Goal: Use online tool/utility: Use online tool/utility

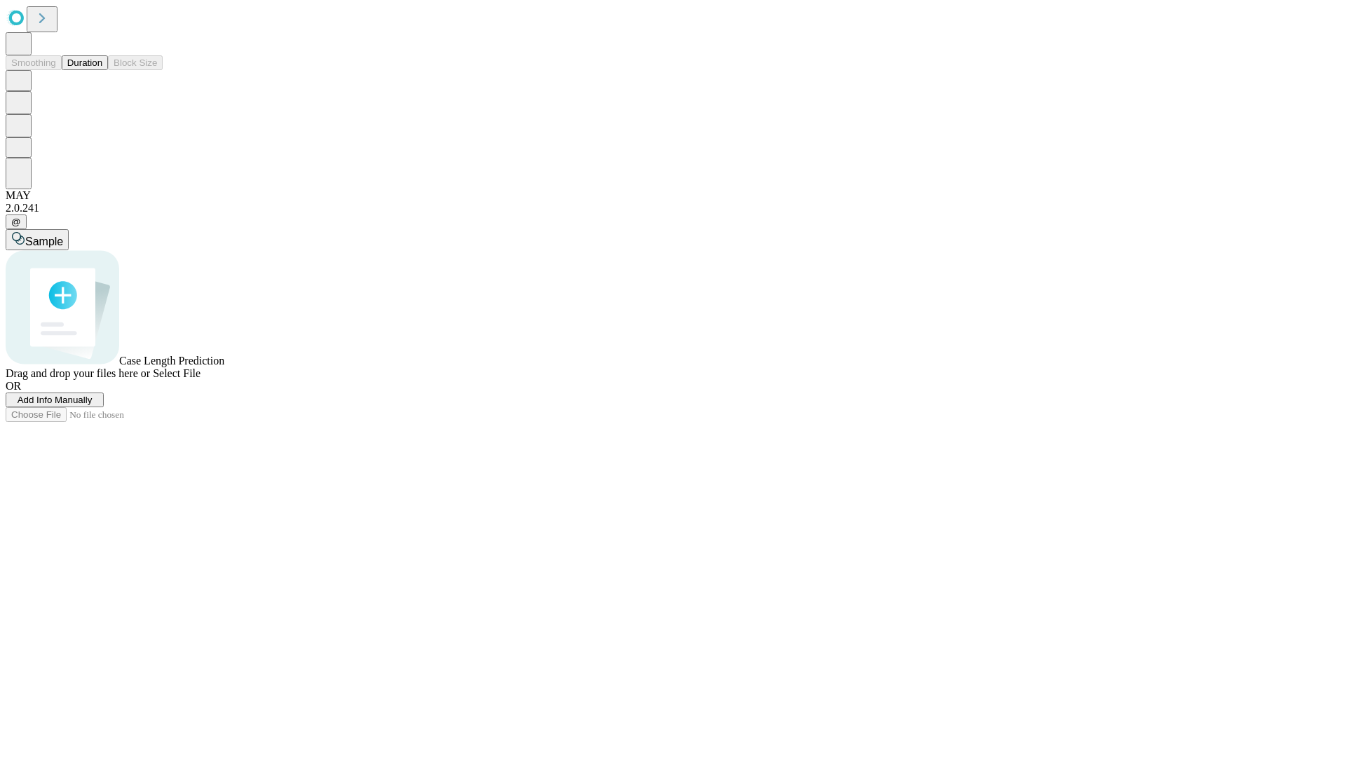
click at [102, 70] on button "Duration" at bounding box center [85, 62] width 46 height 15
click at [63, 236] on span "Sample" at bounding box center [44, 242] width 38 height 12
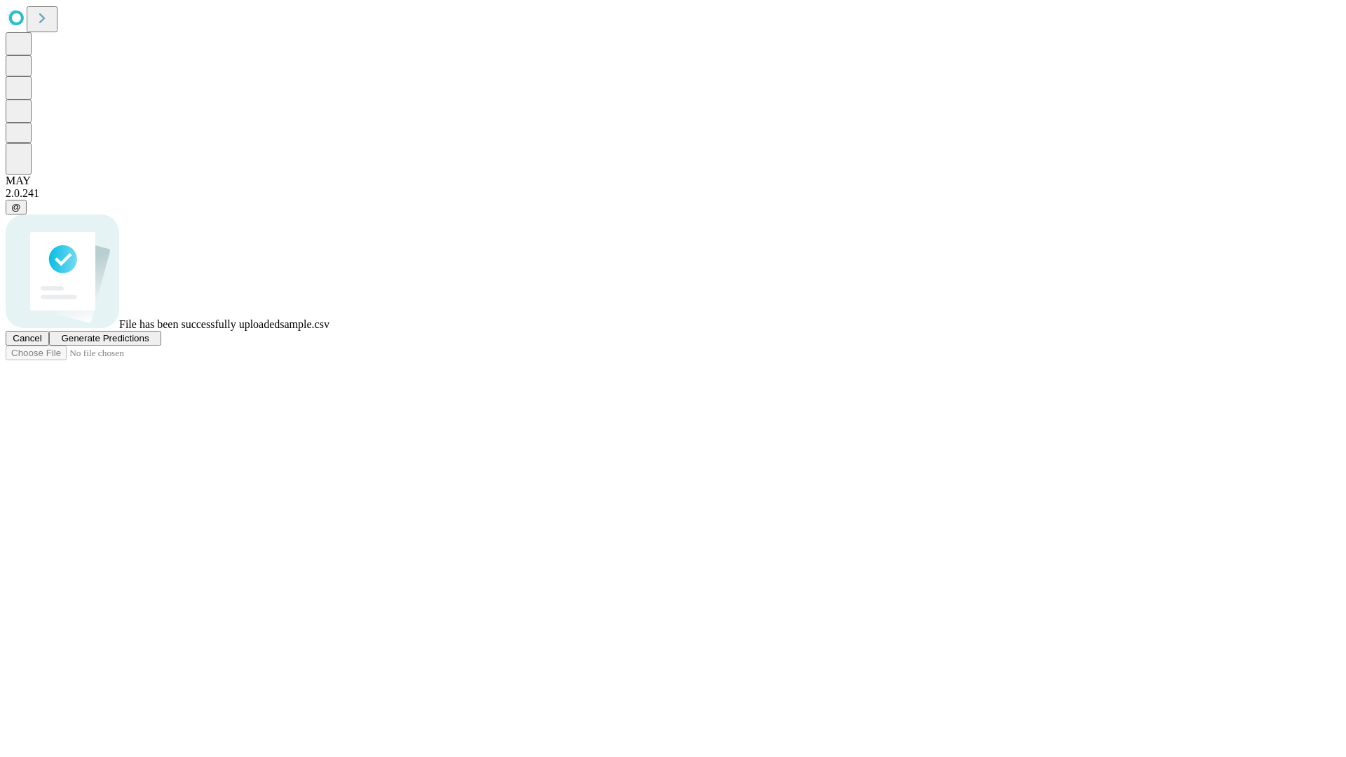
click at [149, 344] on span "Generate Predictions" at bounding box center [105, 338] width 88 height 11
